Goal: Information Seeking & Learning: Check status

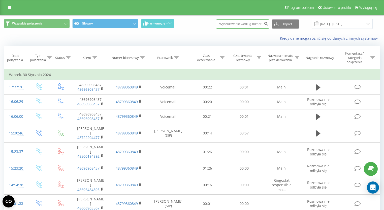
click at [243, 27] on input at bounding box center [242, 23] width 53 height 9
paste input "[PHONE_NUMBER]"
click at [233, 21] on input "[PHONE_NUMBER]" at bounding box center [242, 23] width 53 height 9
type input "740588083"
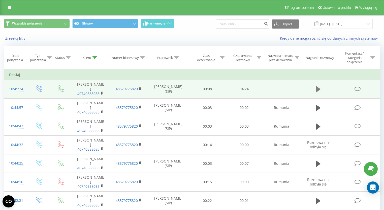
click at [317, 86] on icon at bounding box center [318, 89] width 5 height 6
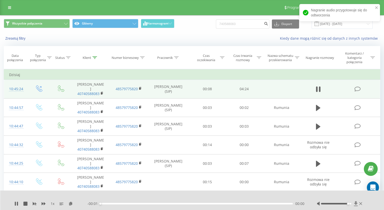
drag, startPoint x: 340, startPoint y: 204, endPoint x: 358, endPoint y: 204, distance: 18.7
click at [358, 204] on div at bounding box center [340, 203] width 46 height 5
click at [377, 8] on icon "close" at bounding box center [377, 7] width 3 height 3
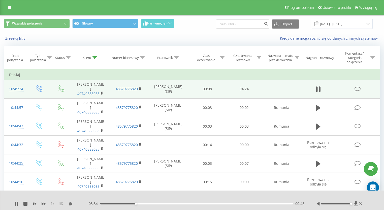
click at [210, 39] on div "Kiedy dane mogą różnić się od danych z innych systemów" at bounding box center [264, 38] width 240 height 5
drag, startPoint x: 17, startPoint y: 205, endPoint x: 16, endPoint y: 202, distance: 3.3
click at [16, 206] on div "1 x - 01:33 02:50 02:50" at bounding box center [192, 199] width 384 height 19
click at [18, 203] on div "1 x" at bounding box center [50, 203] width 73 height 5
click at [18, 202] on icon at bounding box center [17, 203] width 1 height 4
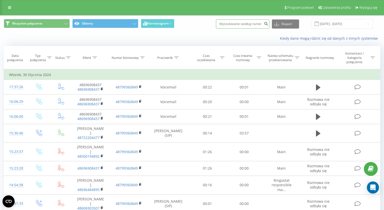
click at [248, 24] on input at bounding box center [242, 23] width 53 height 9
paste input "+48600385049"
click at [232, 23] on input "+48600385049" at bounding box center [242, 23] width 53 height 9
type input "600385049"
